Goal: Feedback & Contribution: Contribute content

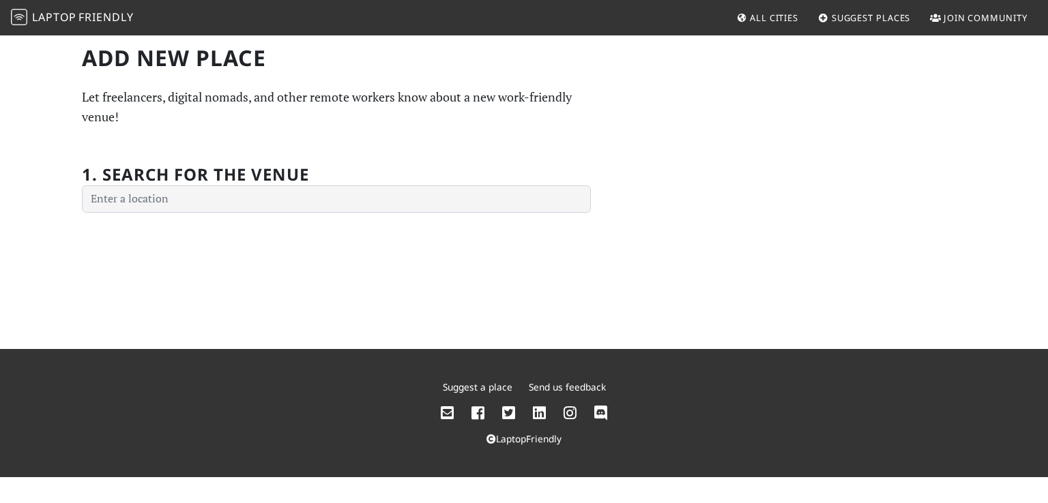
click at [282, 186] on div "1. Search for the venue" at bounding box center [336, 181] width 509 height 64
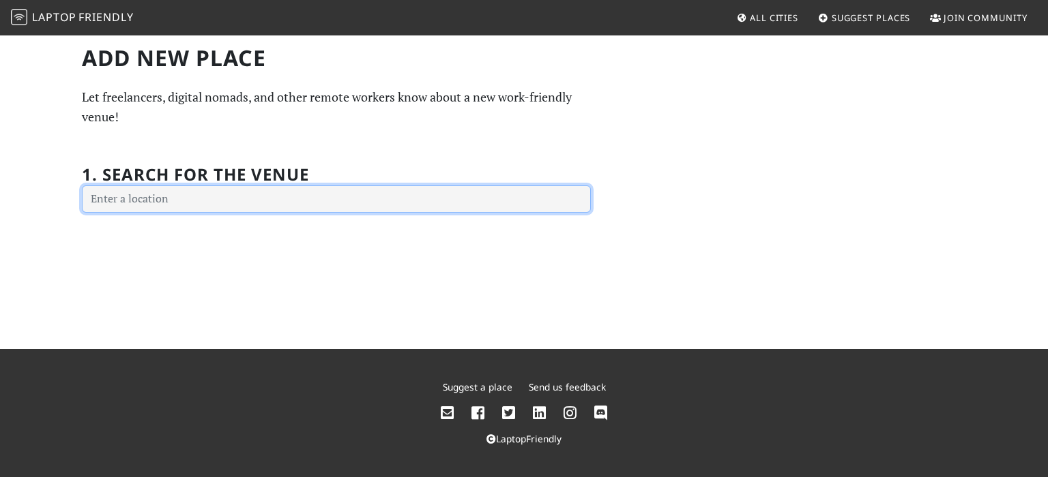
click at [243, 198] on input "text" at bounding box center [336, 199] width 509 height 27
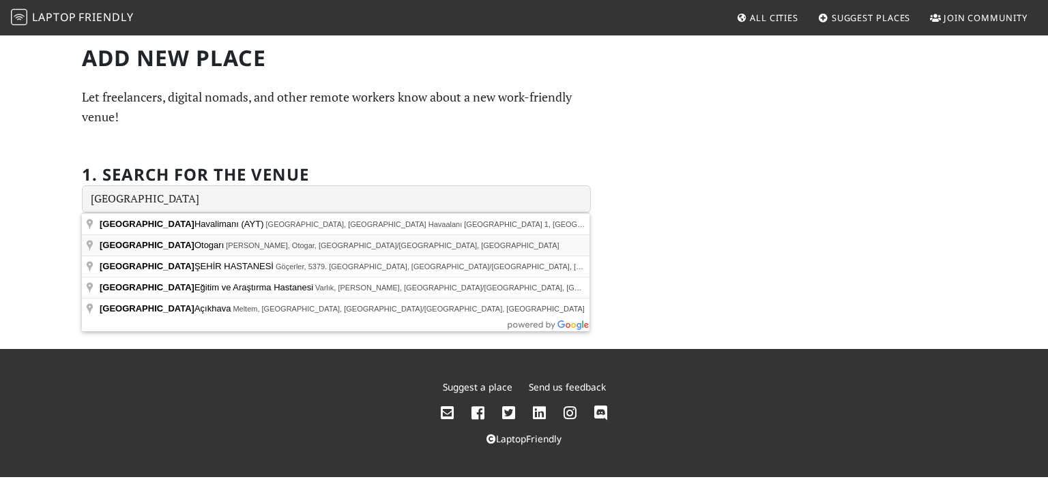
type input "Antalya Otogarı, Yeni Doğan, Otogar, Kepez/Antalya, Türkiye"
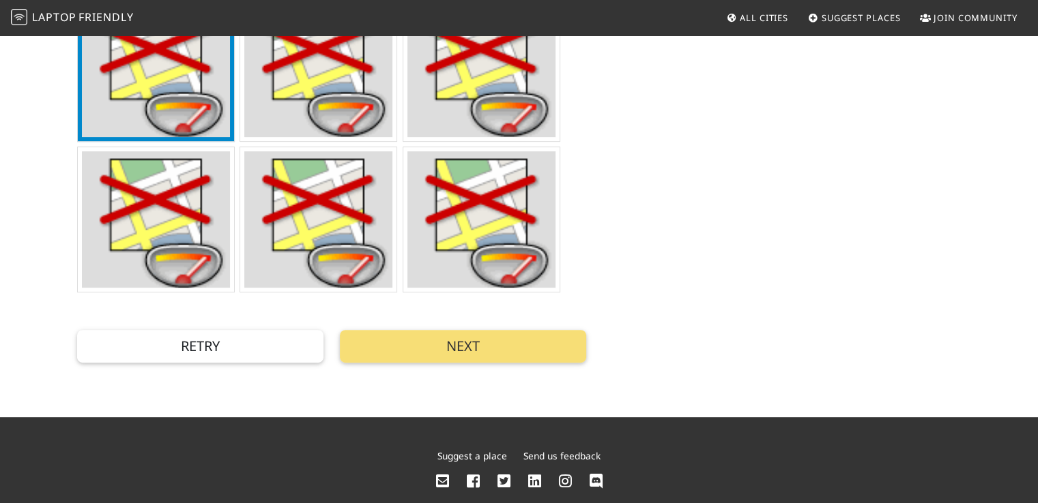
scroll to position [477, 0]
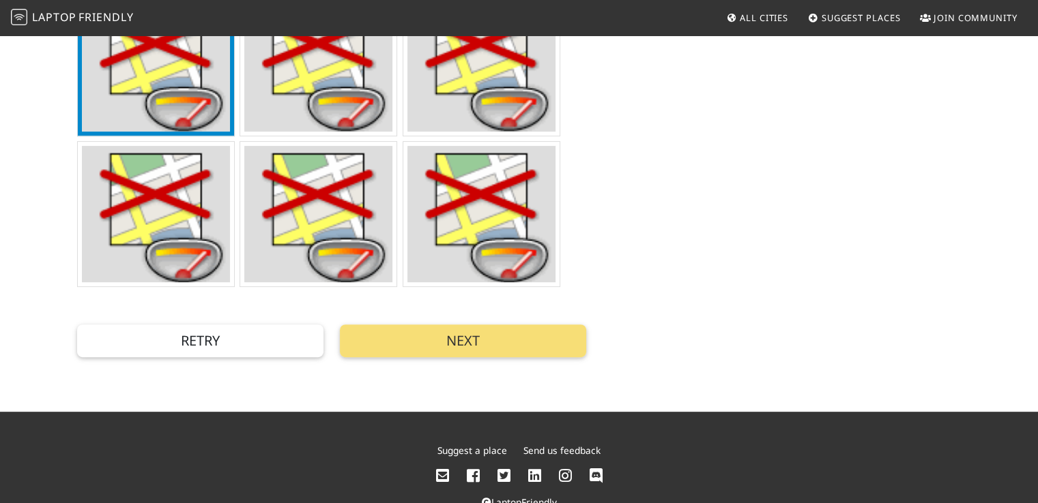
click at [492, 197] on img at bounding box center [481, 214] width 148 height 136
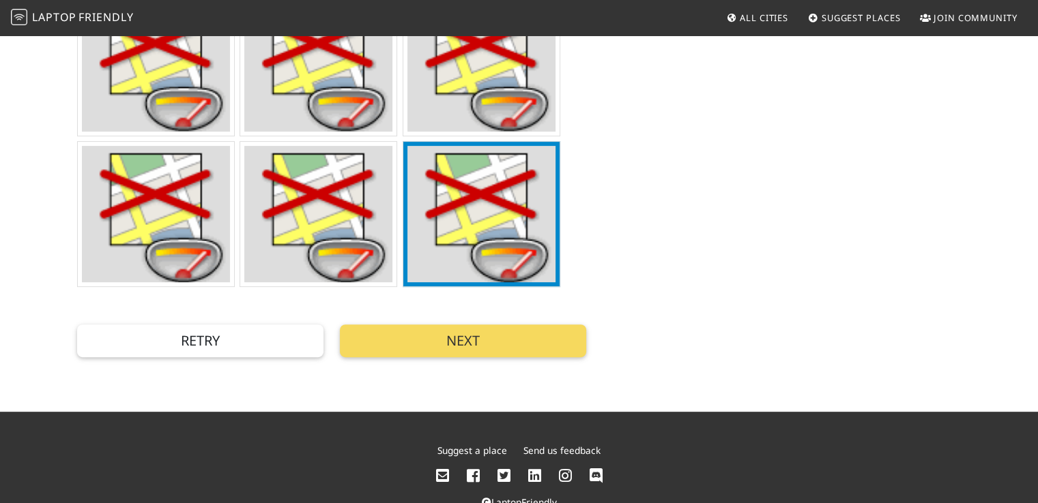
click at [480, 336] on button "Next" at bounding box center [463, 341] width 246 height 33
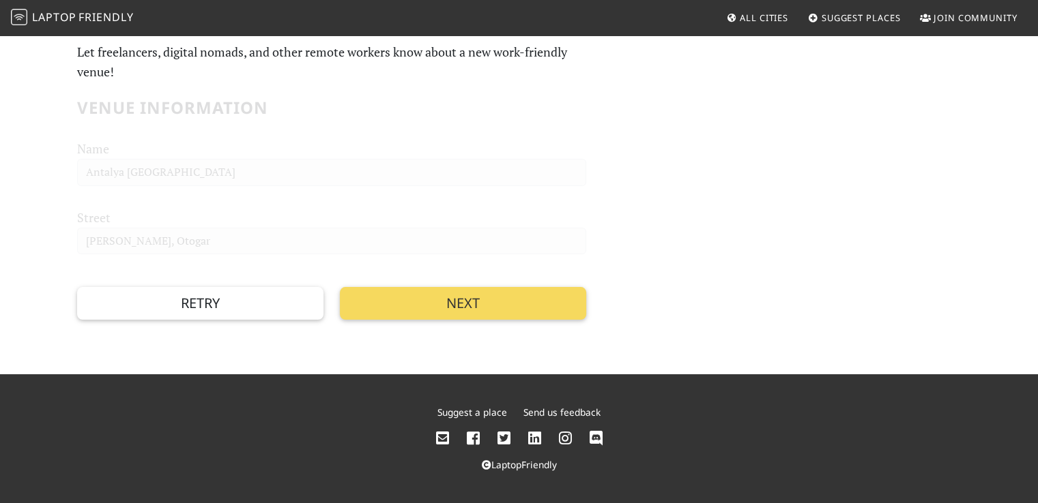
scroll to position [6, 0]
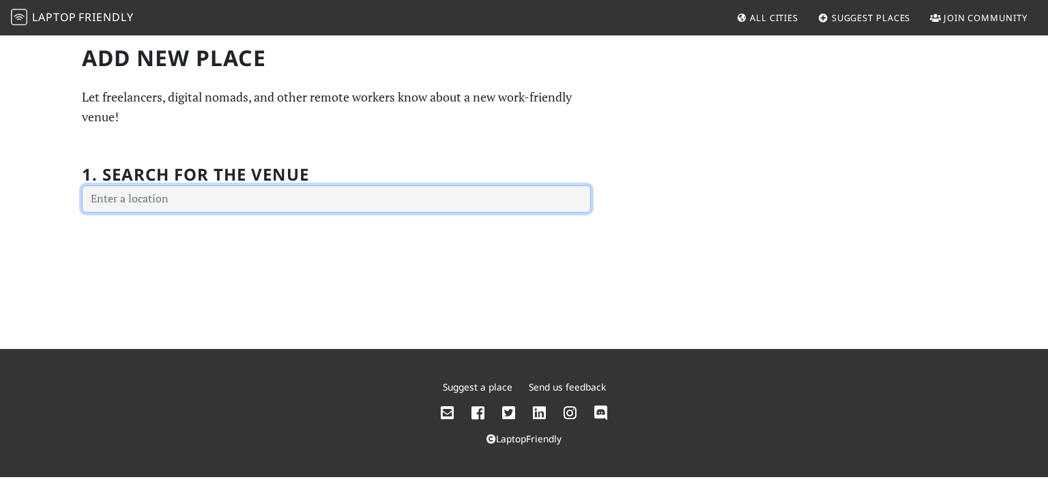
click at [222, 206] on input "text" at bounding box center [336, 199] width 509 height 27
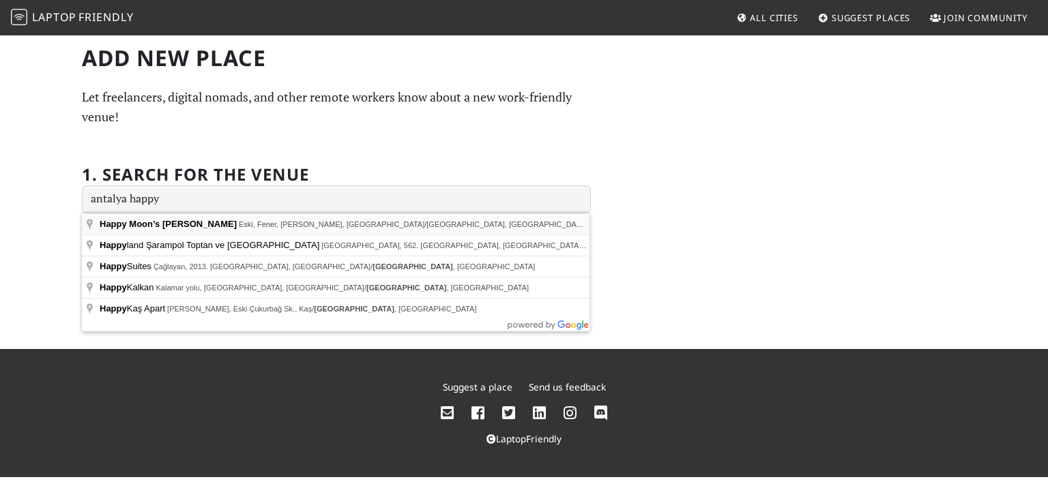
type input "Happy Moon’s Lara, Eski, Fener, Lara Caddesi, Muratpaşa/Antalya, Türkiye"
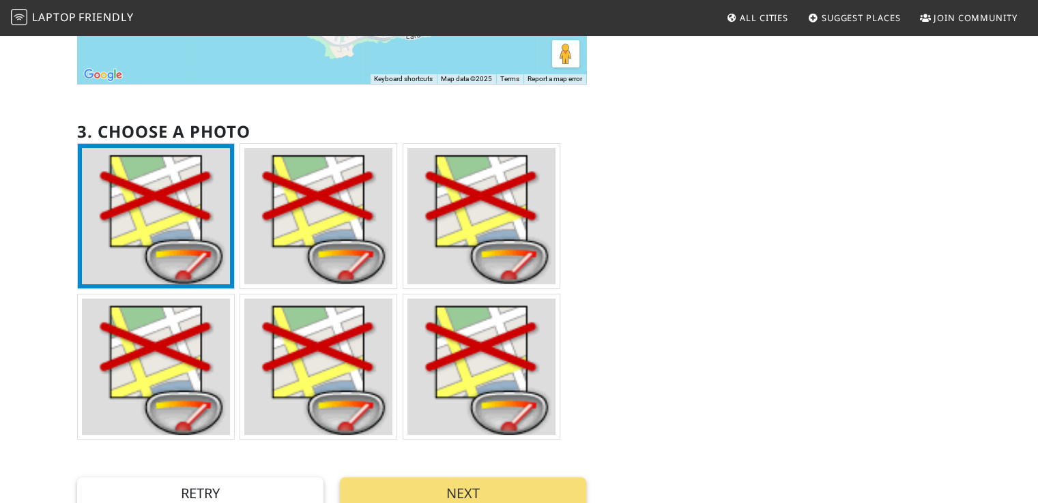
scroll to position [477, 0]
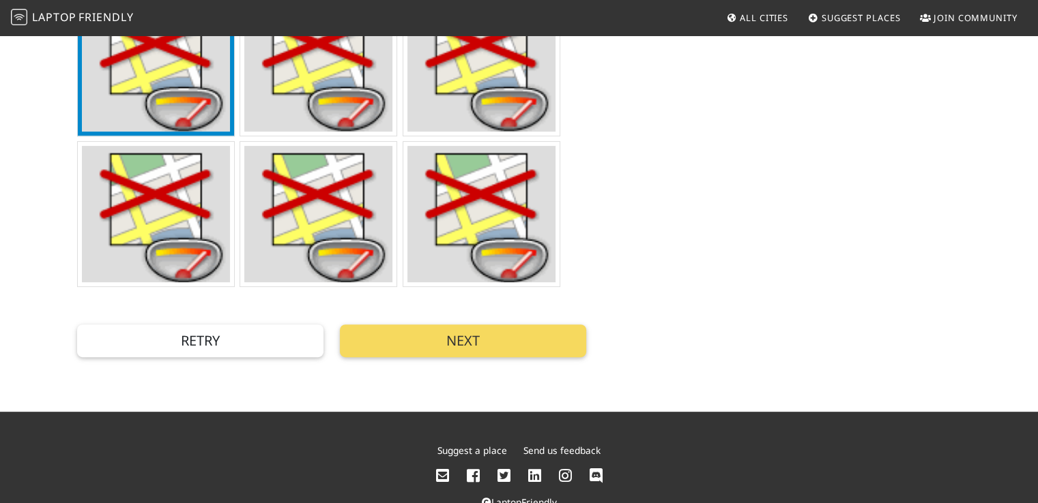
click at [492, 339] on button "Next" at bounding box center [463, 341] width 246 height 33
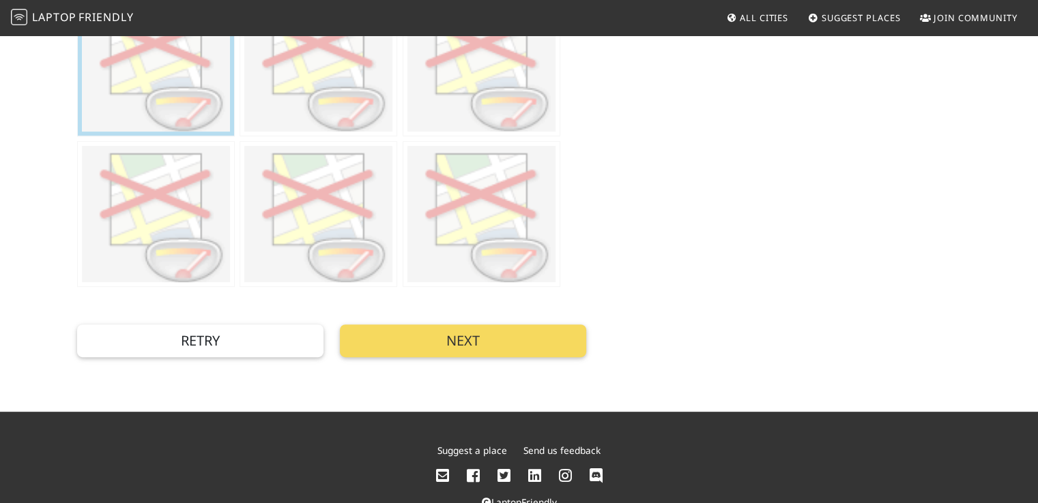
scroll to position [6, 0]
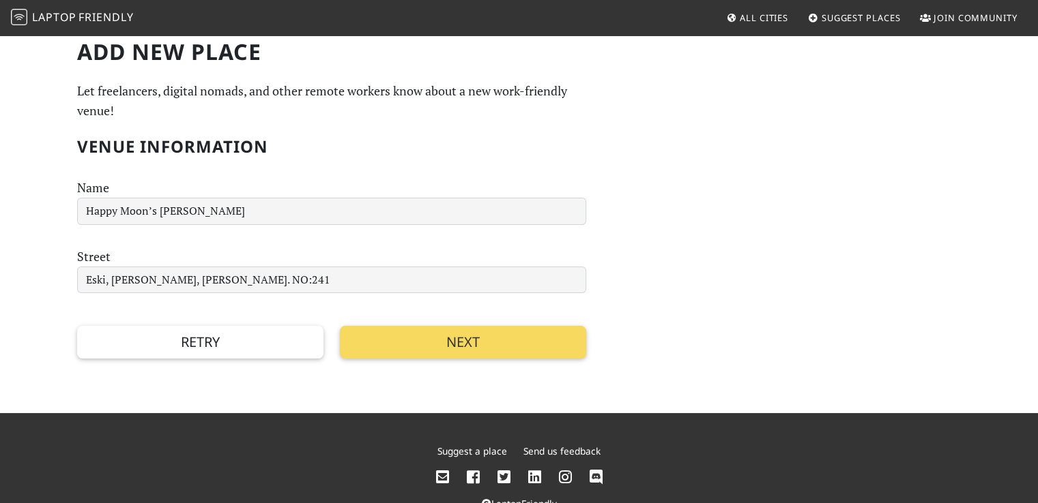
click at [450, 338] on button "Next" at bounding box center [463, 342] width 246 height 33
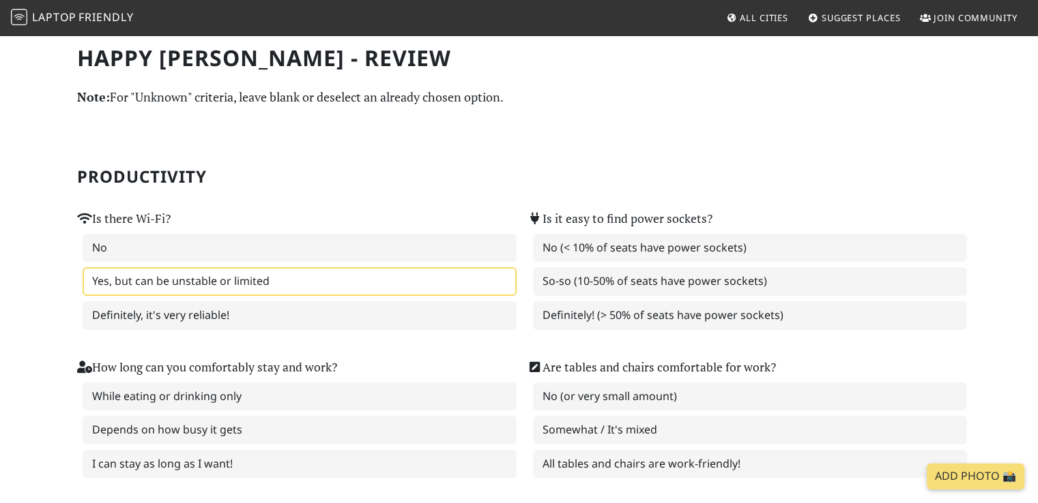
scroll to position [68, 0]
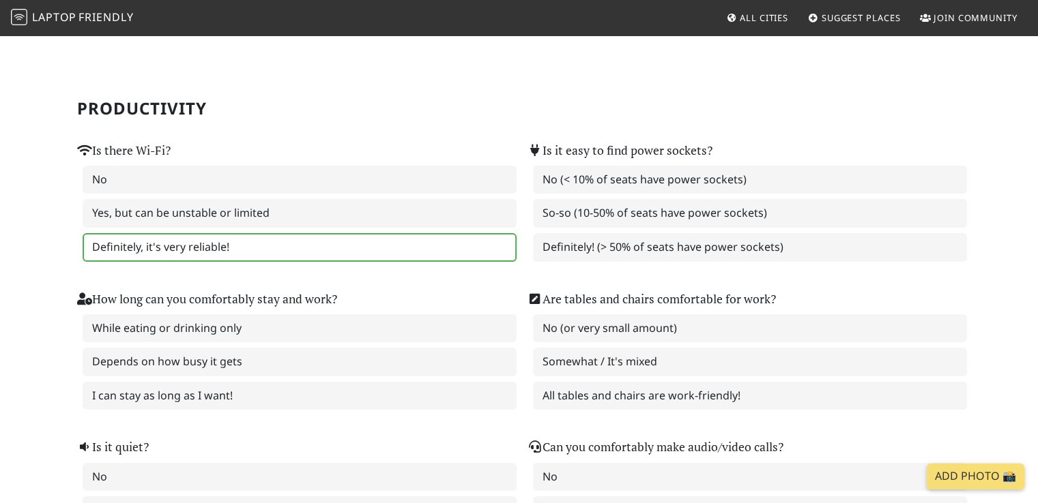
click at [328, 248] on label "Definitely, it's very reliable!" at bounding box center [300, 247] width 434 height 29
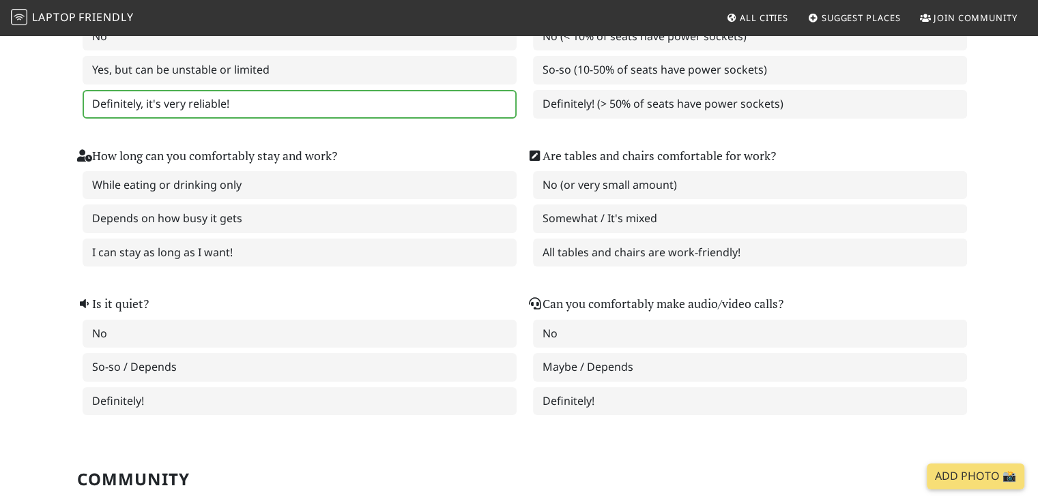
scroll to position [136, 0]
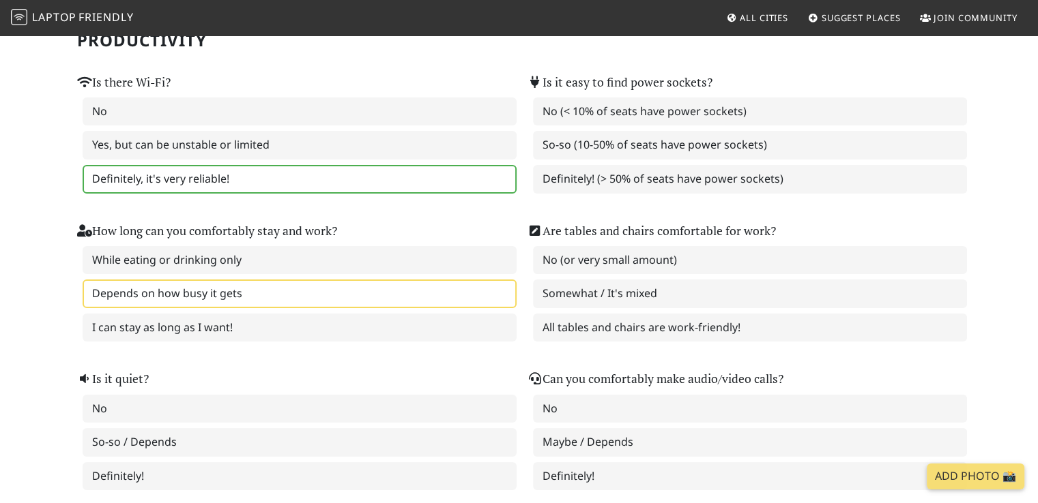
click at [320, 283] on label "Depends on how busy it gets" at bounding box center [300, 294] width 434 height 29
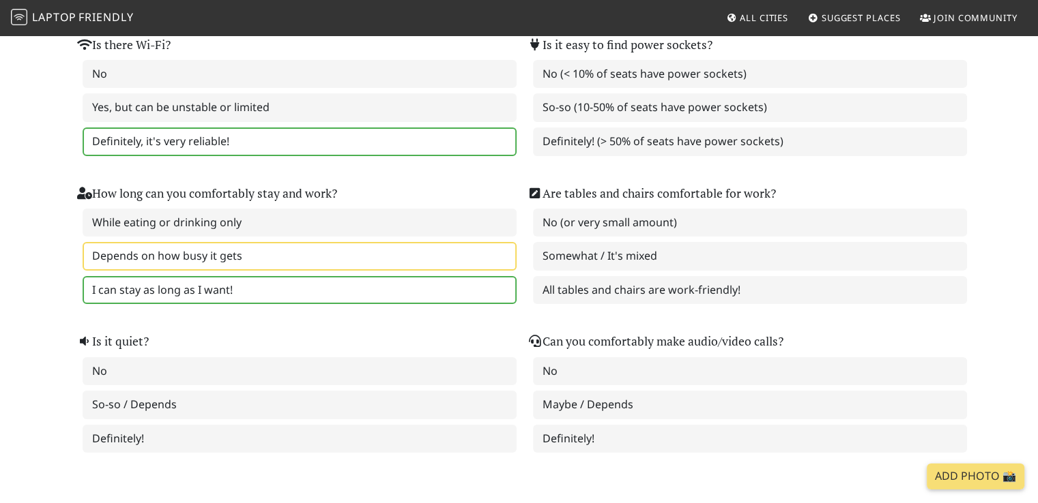
scroll to position [205, 0]
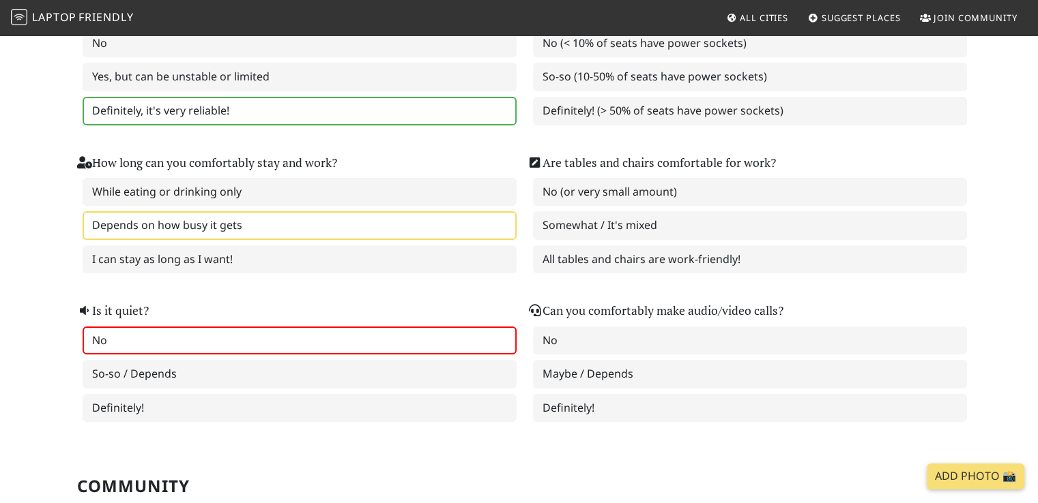
click at [284, 339] on label "No" at bounding box center [300, 341] width 434 height 29
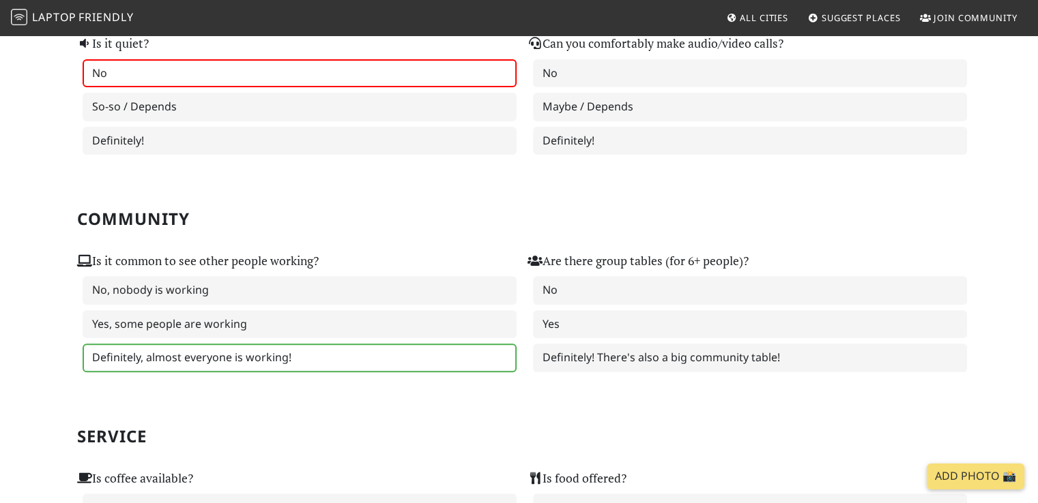
scroll to position [477, 0]
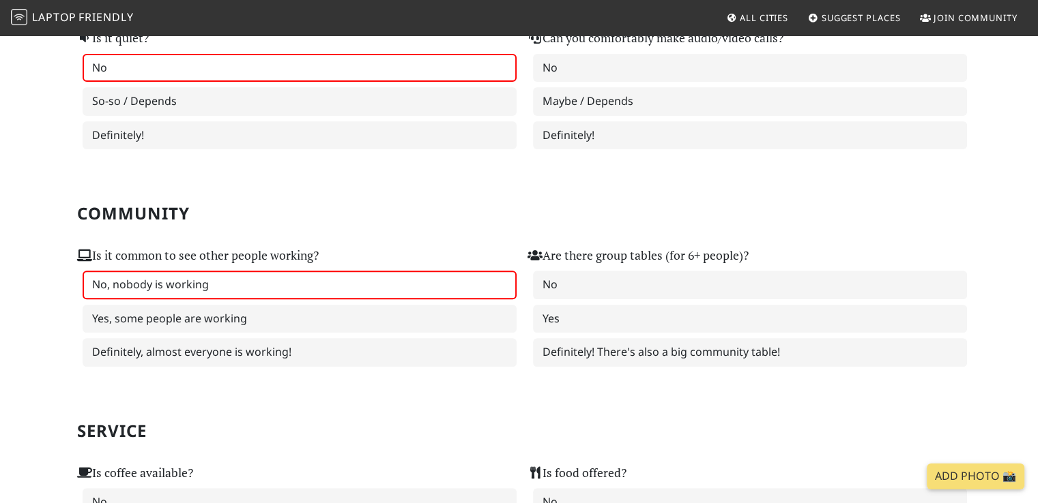
click at [344, 284] on label "No, nobody is working" at bounding box center [300, 285] width 434 height 29
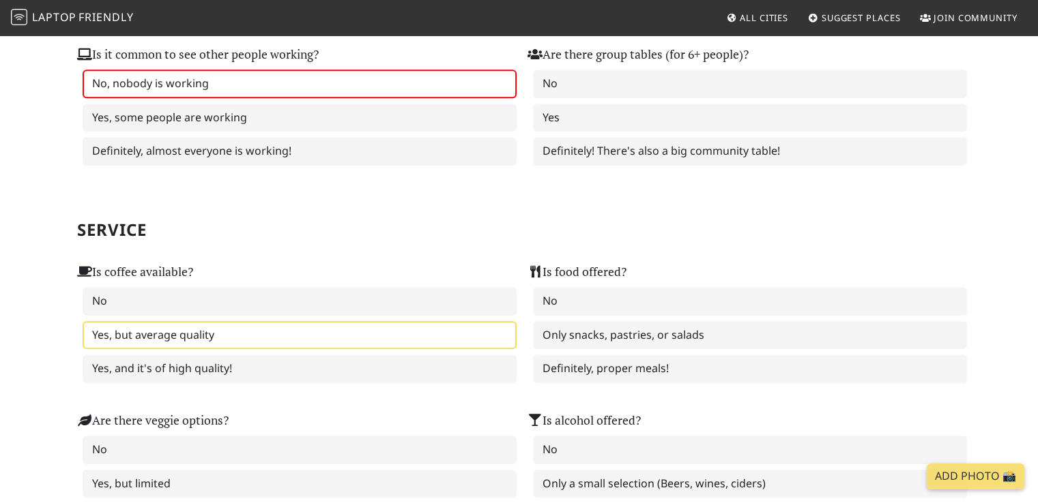
scroll to position [682, 0]
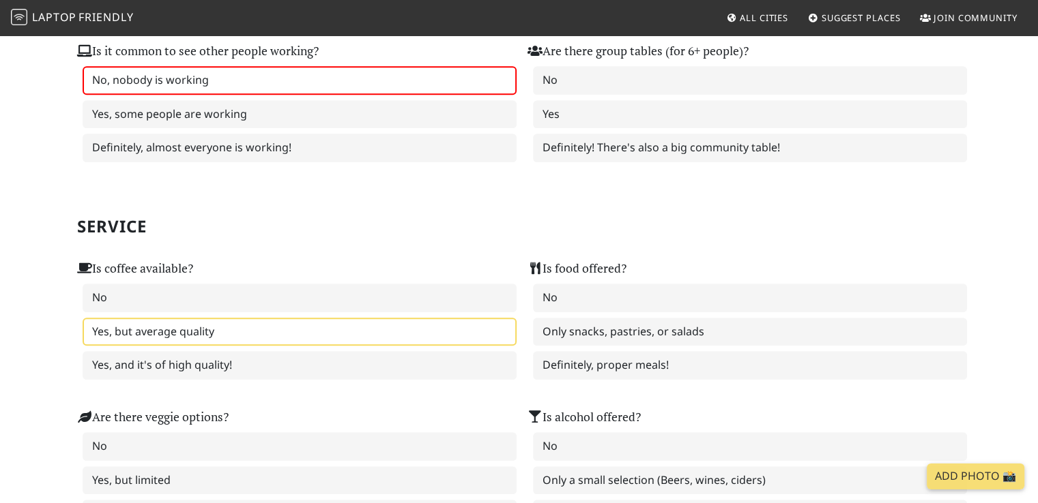
click at [262, 323] on label "Yes, but average quality" at bounding box center [300, 332] width 434 height 29
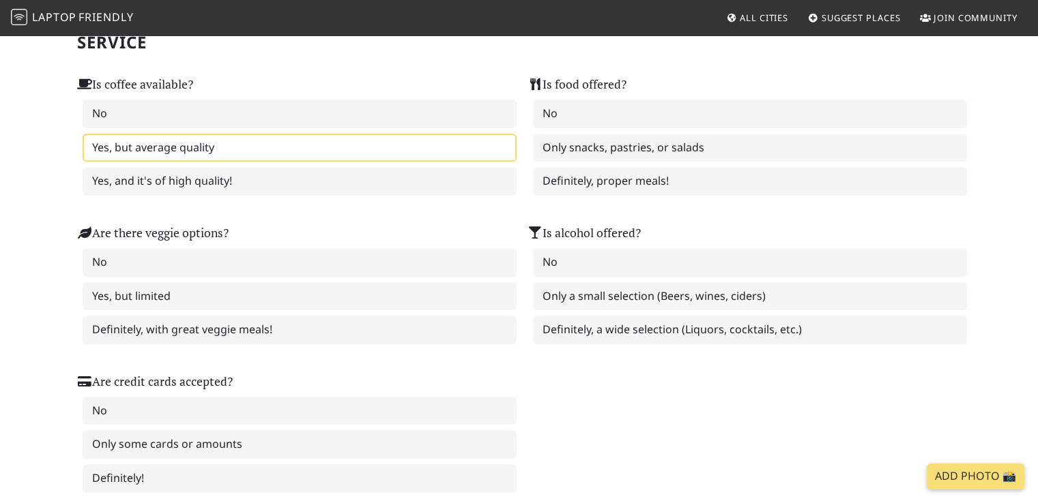
scroll to position [887, 0]
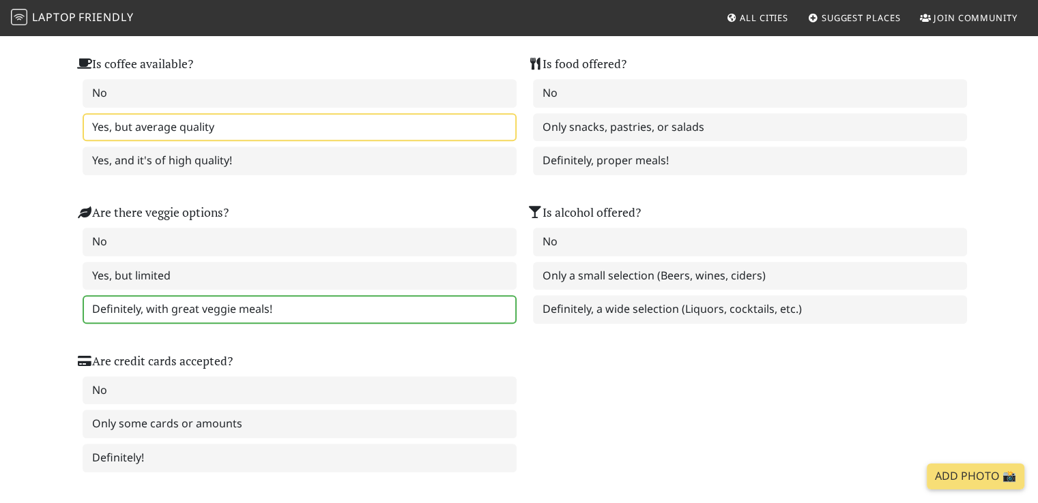
click at [298, 299] on label "Definitely, with great veggie meals!" at bounding box center [300, 309] width 434 height 29
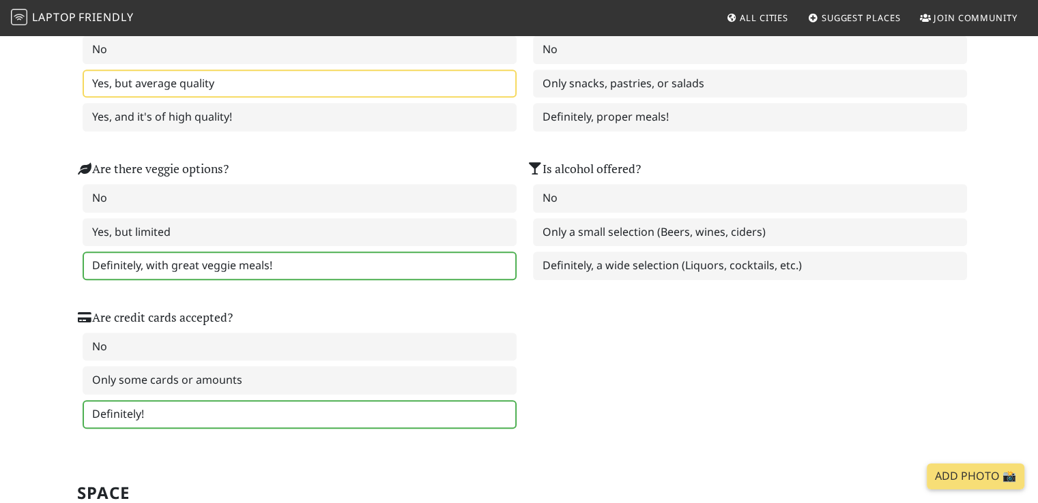
scroll to position [955, 0]
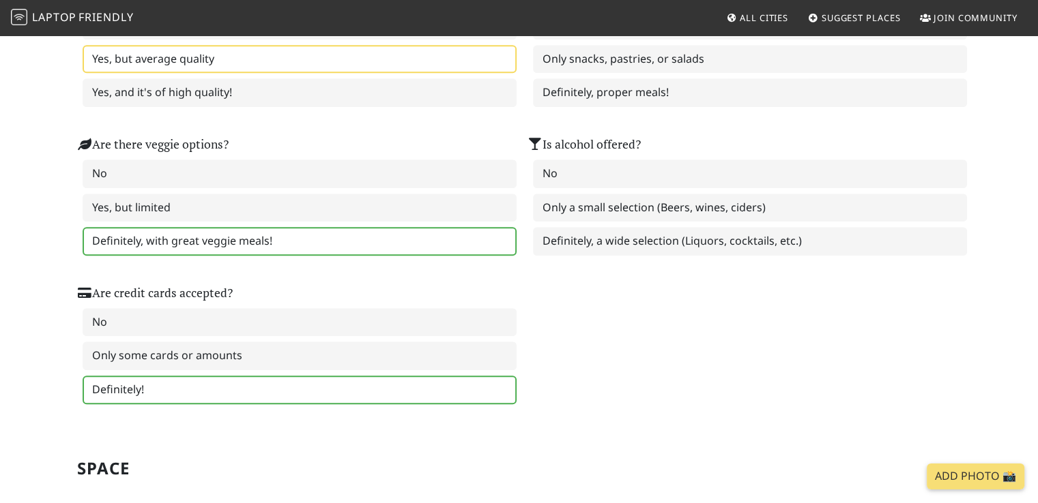
click at [263, 376] on label "Definitely!" at bounding box center [300, 390] width 434 height 29
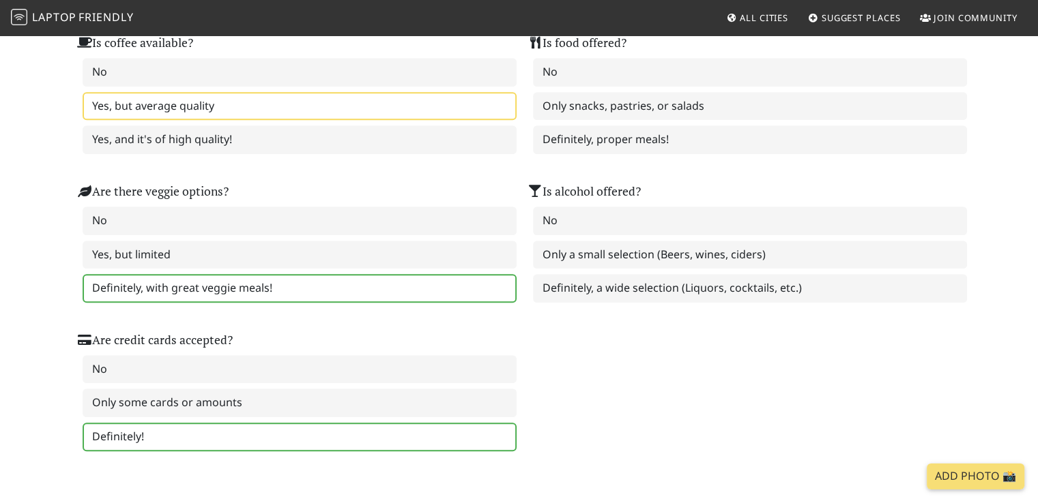
scroll to position [887, 0]
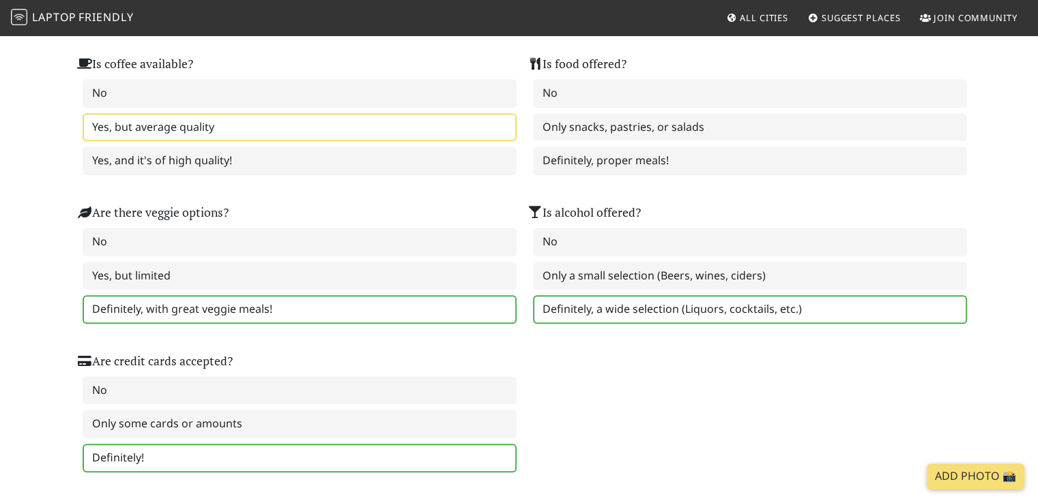
click at [643, 301] on label "Definitely, a wide selection (Liquors, cocktails, etc.)" at bounding box center [750, 309] width 434 height 29
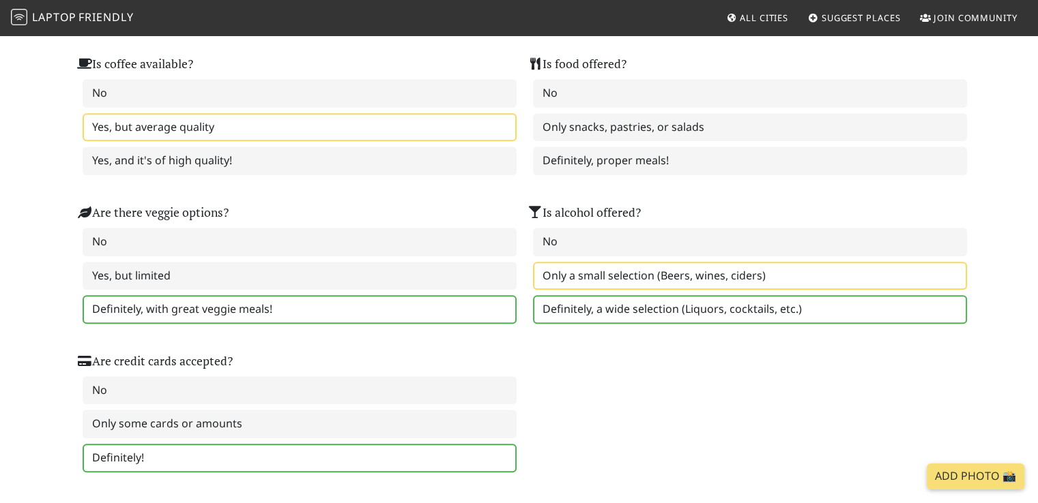
click at [654, 267] on label "Only a small selection (Beers, wines, ciders)" at bounding box center [750, 276] width 434 height 29
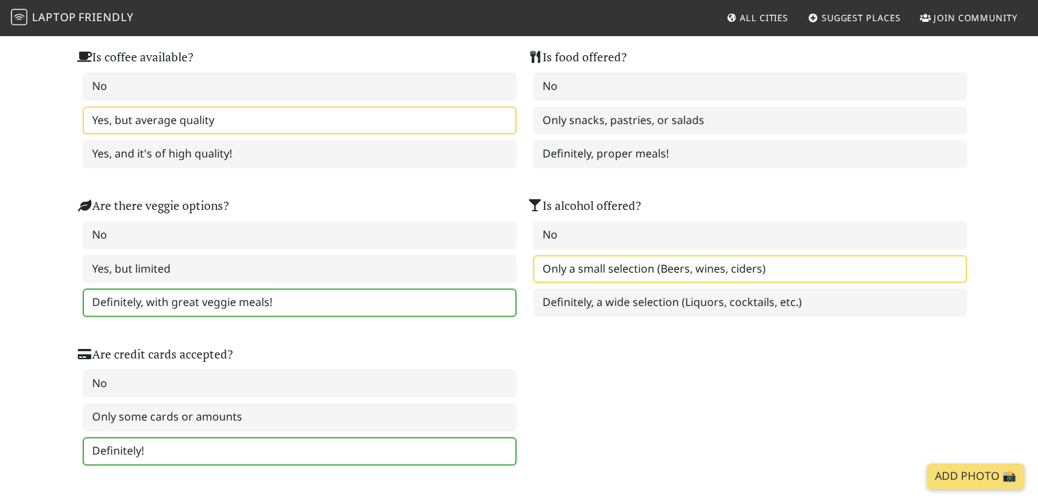
scroll to position [750, 0]
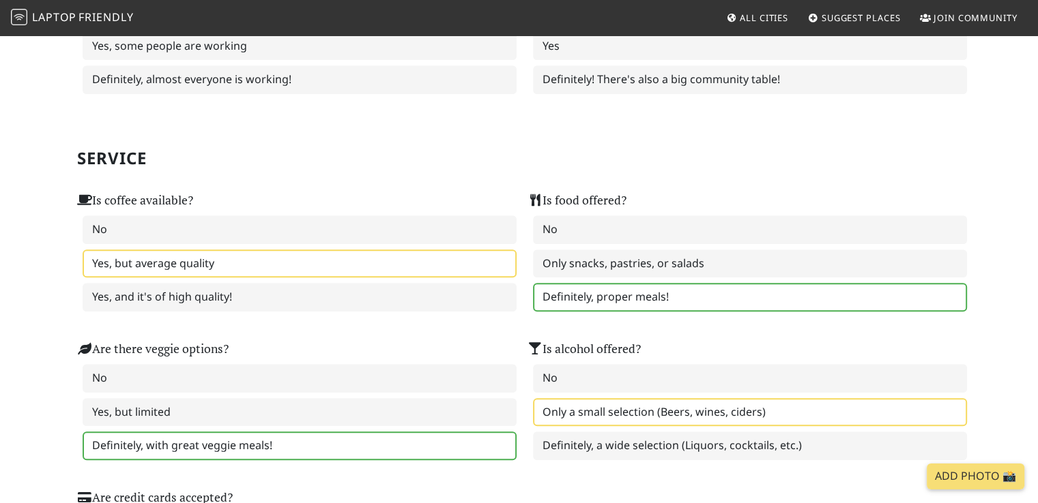
click at [617, 284] on label "Definitely, proper meals!" at bounding box center [750, 297] width 434 height 29
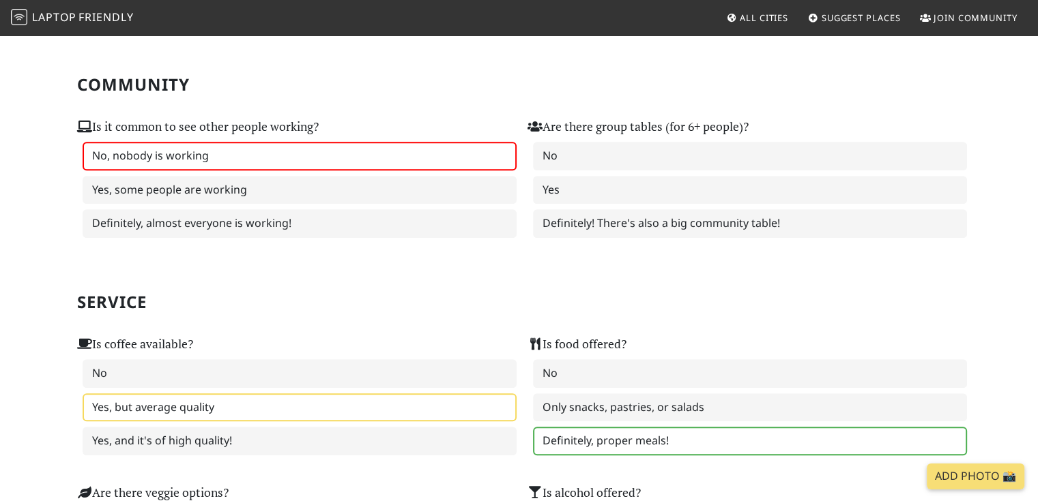
scroll to position [477, 0]
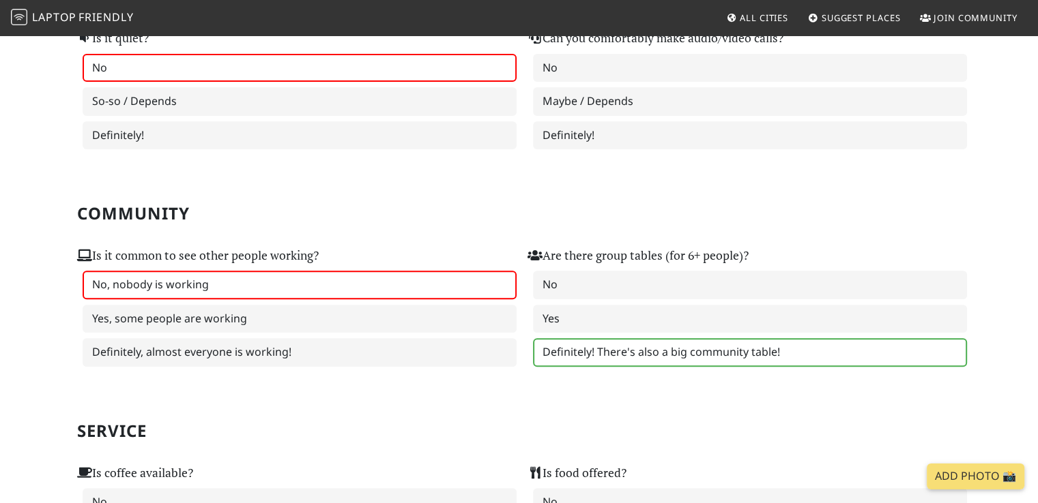
click at [616, 343] on label "Definitely! There's also a big community table!" at bounding box center [750, 352] width 434 height 29
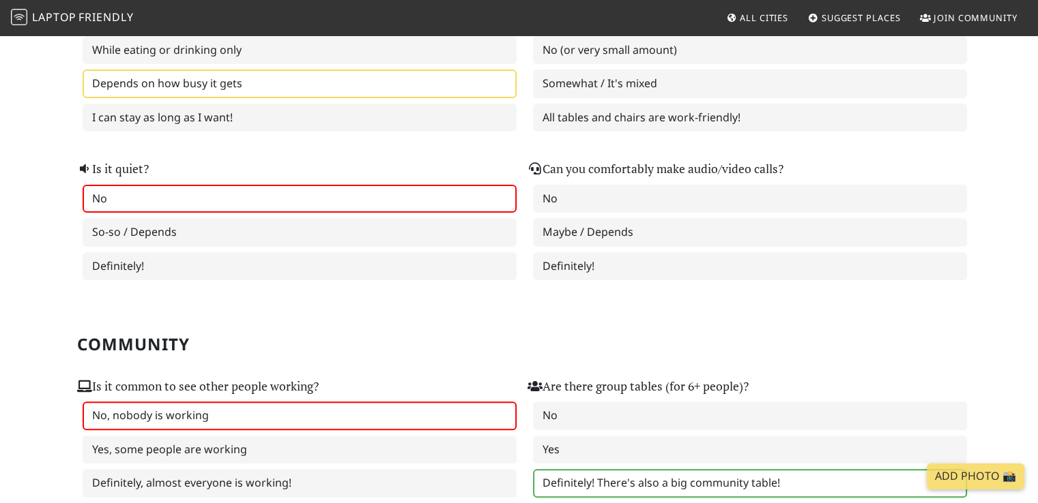
scroll to position [273, 0]
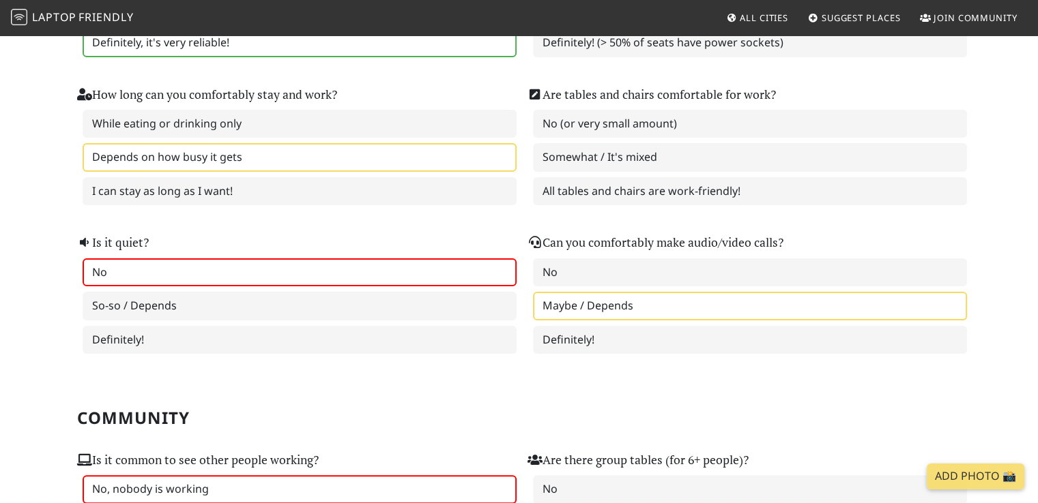
click at [632, 304] on label "Maybe / Depends" at bounding box center [750, 306] width 434 height 29
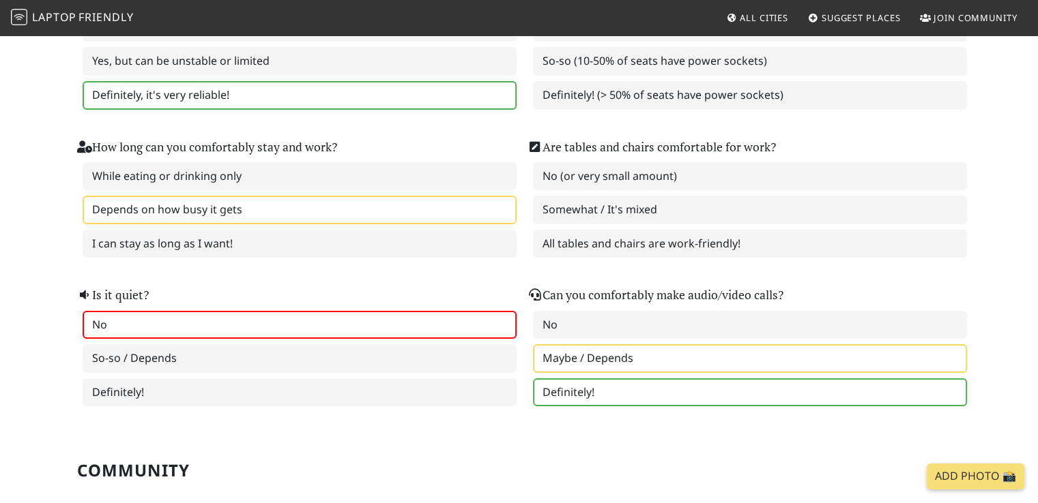
scroll to position [136, 0]
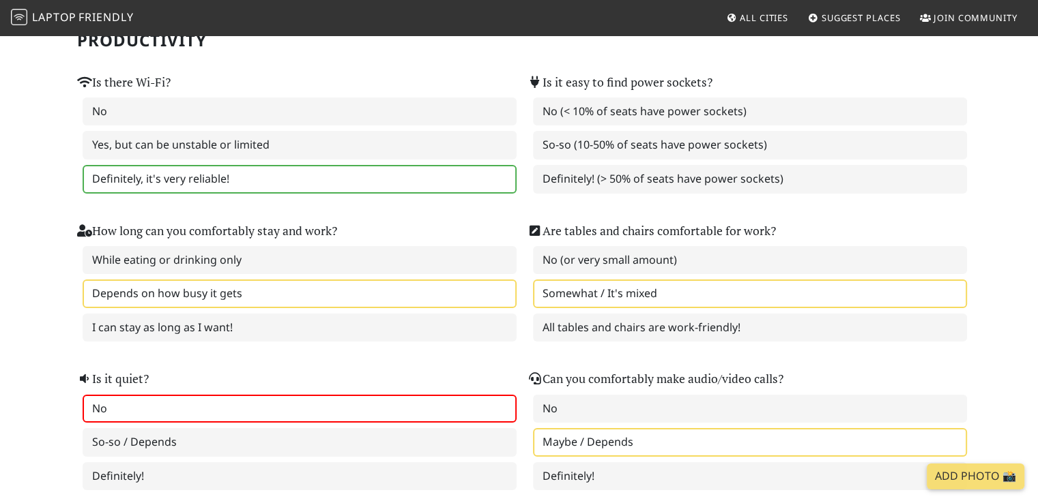
click at [674, 299] on label "Somewhat / It's mixed" at bounding box center [750, 294] width 434 height 29
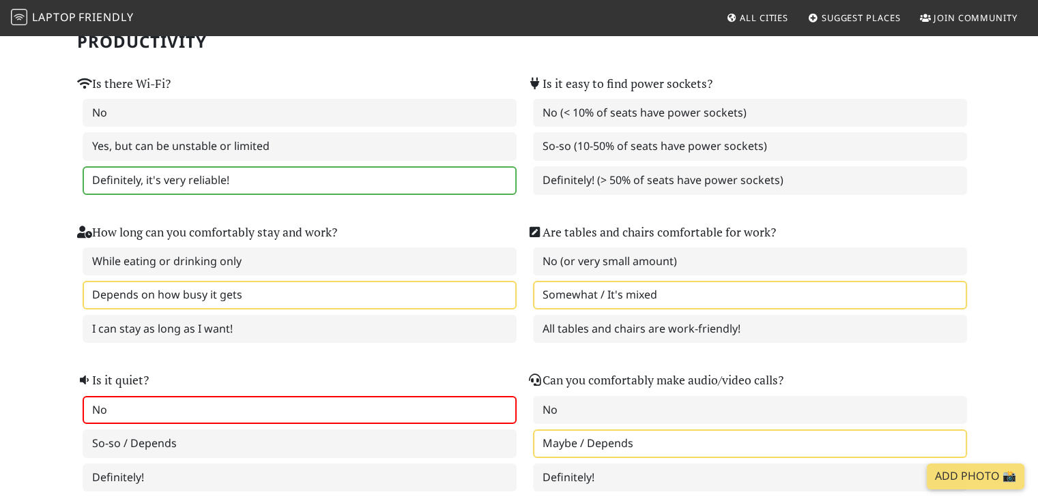
scroll to position [0, 0]
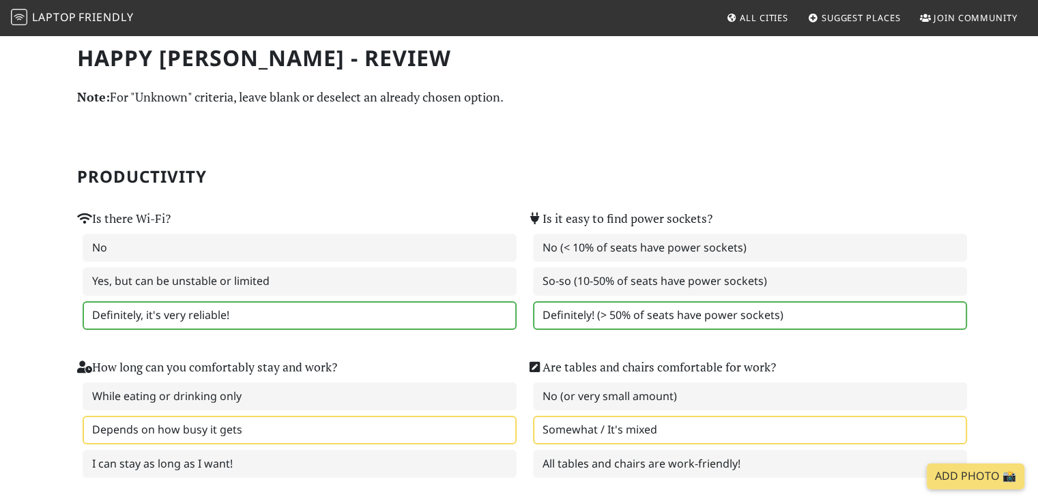
click at [619, 305] on label "Definitely! (> 50% of seats have power sockets)" at bounding box center [750, 316] width 434 height 29
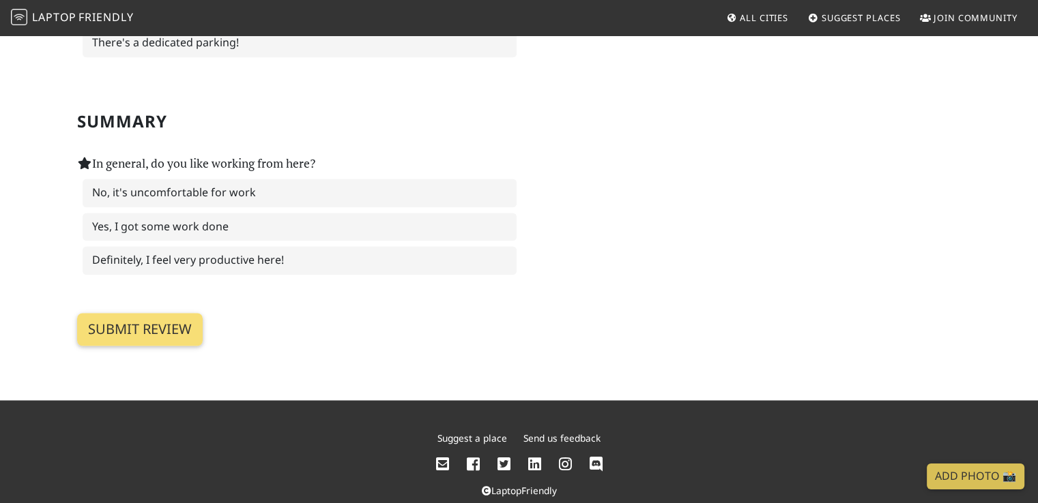
scroll to position [2115, 0]
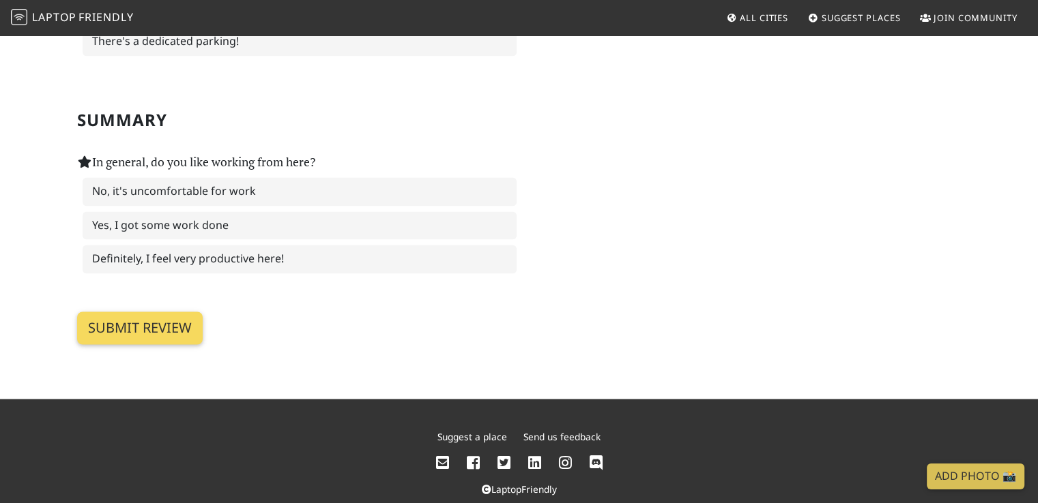
click at [137, 312] on input "Submit review" at bounding box center [140, 328] width 126 height 33
